Goal: Navigation & Orientation: Find specific page/section

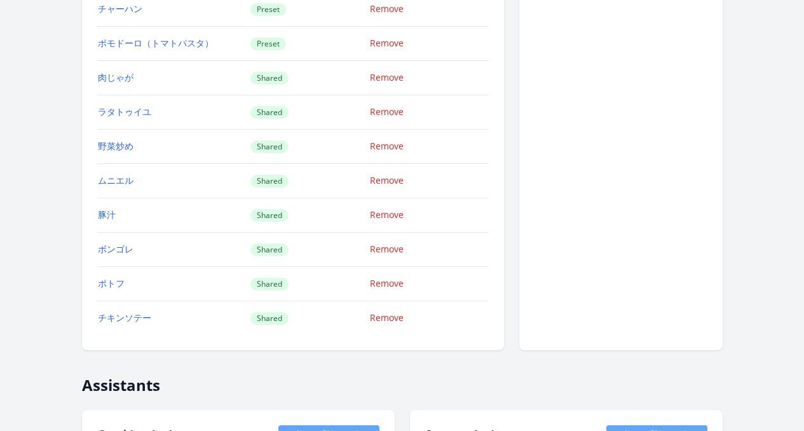
scroll to position [1737, 0]
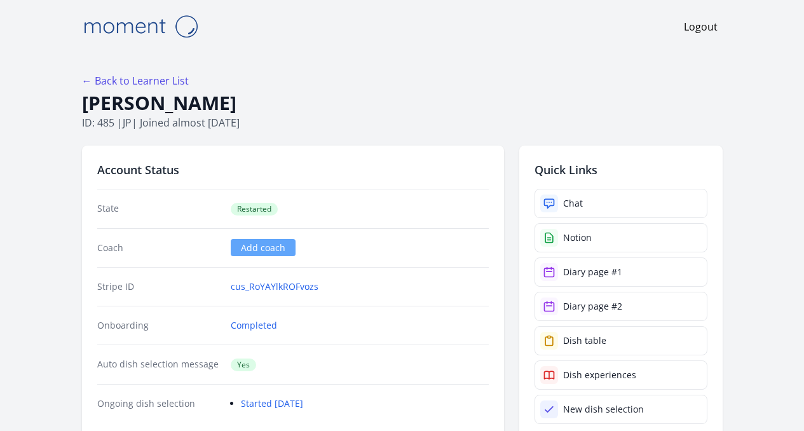
scroll to position [916, 0]
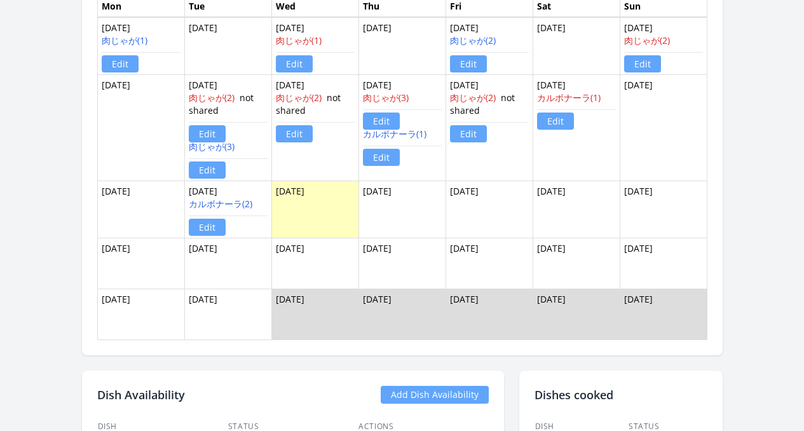
scroll to position [1076, 0]
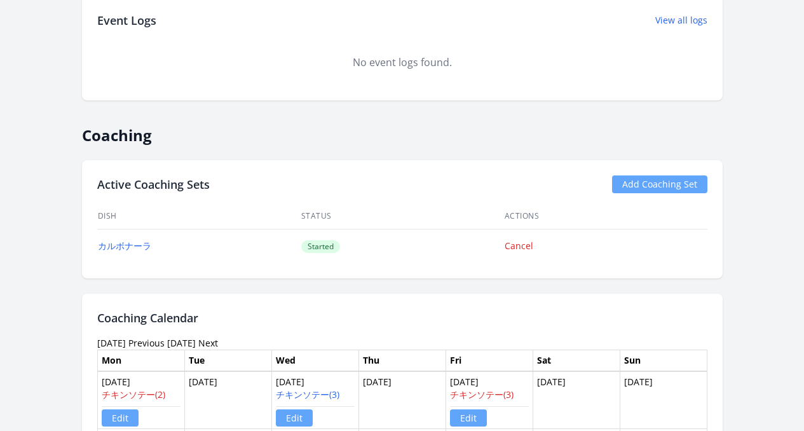
scroll to position [846, 0]
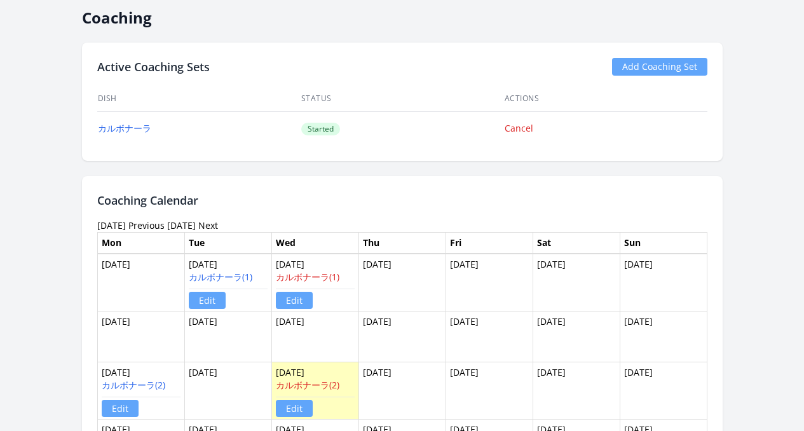
scroll to position [542, 0]
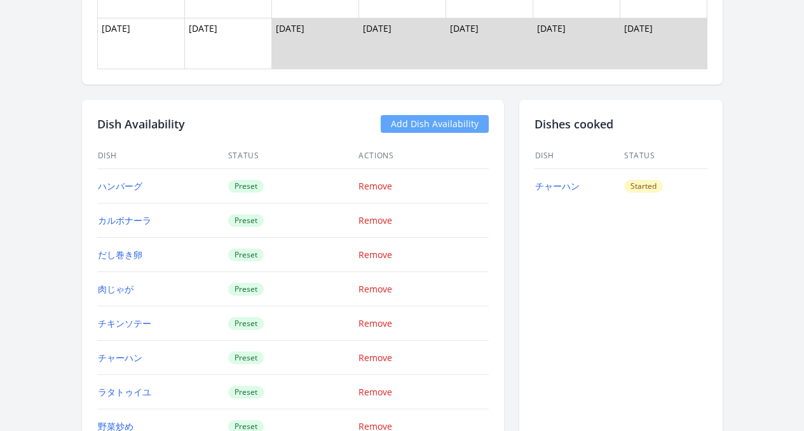
scroll to position [905, 0]
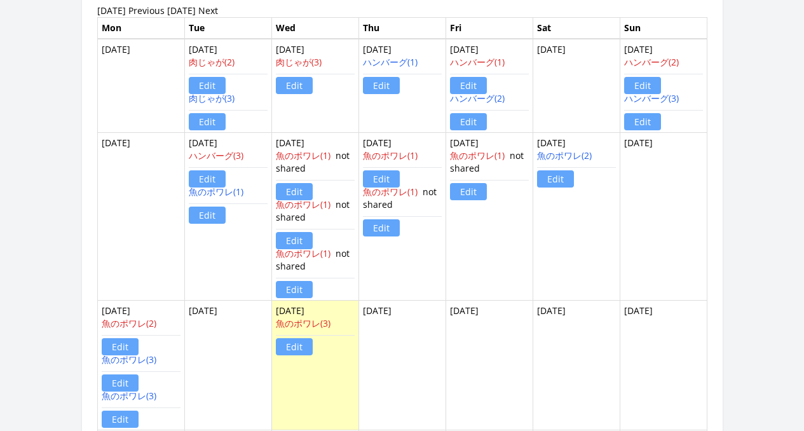
scroll to position [961, 0]
